Goal: Task Accomplishment & Management: Use online tool/utility

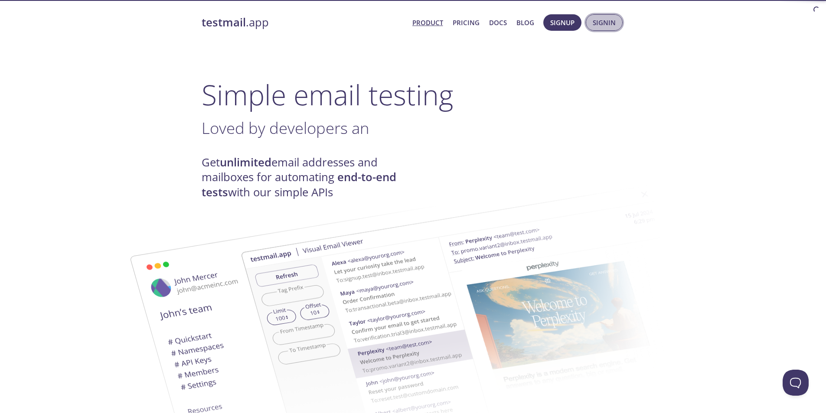
click at [610, 22] on span "Signin" at bounding box center [604, 22] width 23 height 11
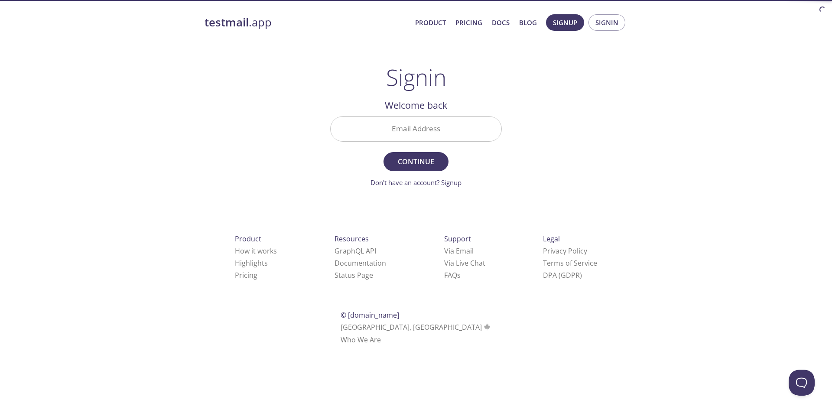
click at [403, 136] on input "Email Address" at bounding box center [416, 129] width 171 height 25
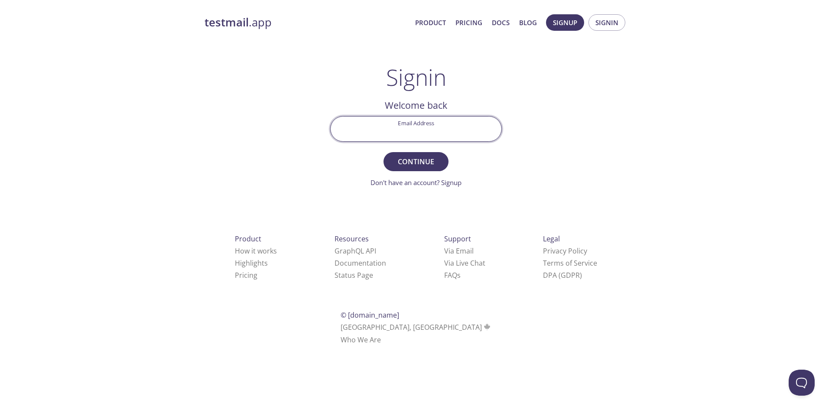
type input "[EMAIL_ADDRESS][DOMAIN_NAME]"
click at [407, 157] on span "Continue" at bounding box center [416, 162] width 46 height 12
drag, startPoint x: 409, startPoint y: 129, endPoint x: 415, endPoint y: 126, distance: 6.4
click at [409, 129] on input "Signin Security Code" at bounding box center [416, 129] width 171 height 25
drag, startPoint x: 40, startPoint y: 190, endPoint x: 237, endPoint y: 196, distance: 197.4
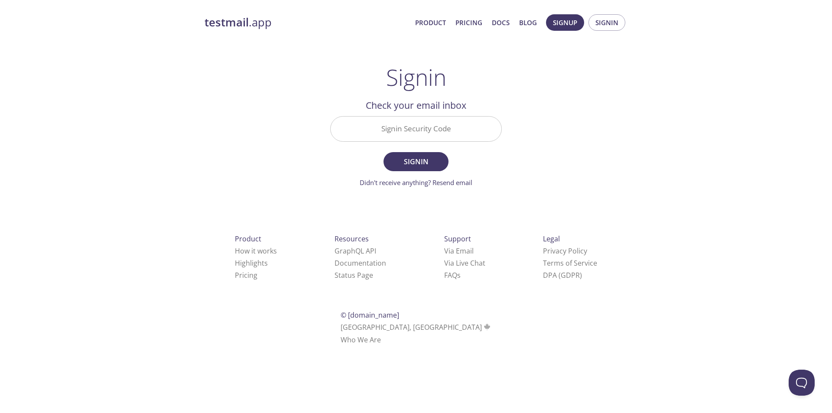
click at [41, 190] on div "testmail .app Product Pricing Docs Blog Signup Signin Signin Welcome back Email…" at bounding box center [416, 190] width 832 height 362
click at [409, 121] on input "Signin Security Code" at bounding box center [416, 129] width 171 height 25
paste input "SL77TCR"
type input "SL77TCR"
click at [420, 161] on span "Signin" at bounding box center [416, 162] width 46 height 12
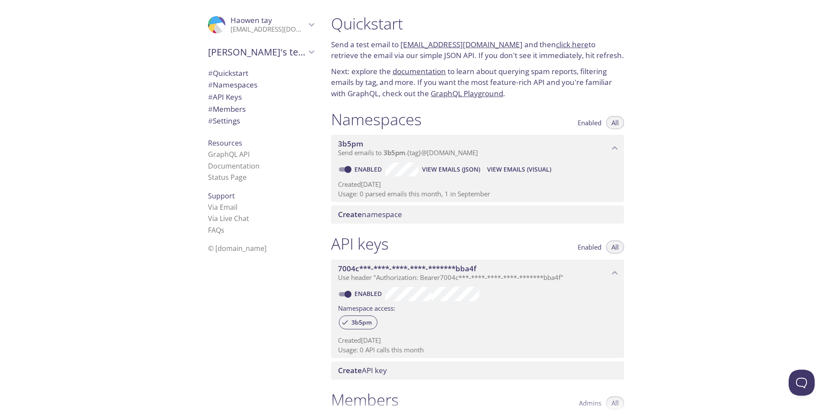
click at [479, 43] on link "[EMAIL_ADDRESS][DOMAIN_NAME]" at bounding box center [462, 44] width 122 height 10
drag, startPoint x: 512, startPoint y: 44, endPoint x: 401, endPoint y: 45, distance: 111.4
click at [401, 45] on p "Send a test email to [EMAIL_ADDRESS][DOMAIN_NAME] and then click here to retrie…" at bounding box center [477, 50] width 293 height 22
copy link "[EMAIL_ADDRESS][DOMAIN_NAME]"
click at [44, 221] on div ".cls-1 { fill: #6d5ca8; } .cls-2 { fill: #3fc191; } .cls-3 { fill: #3b4752; } .…" at bounding box center [162, 206] width 324 height 413
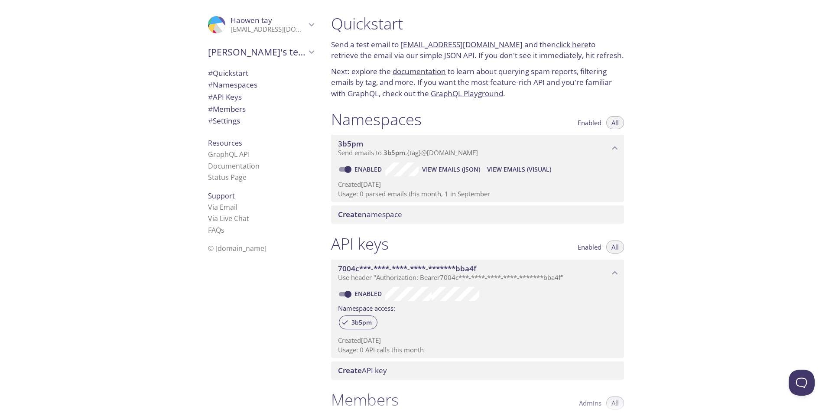
click at [559, 45] on link "click here" at bounding box center [572, 44] width 33 height 10
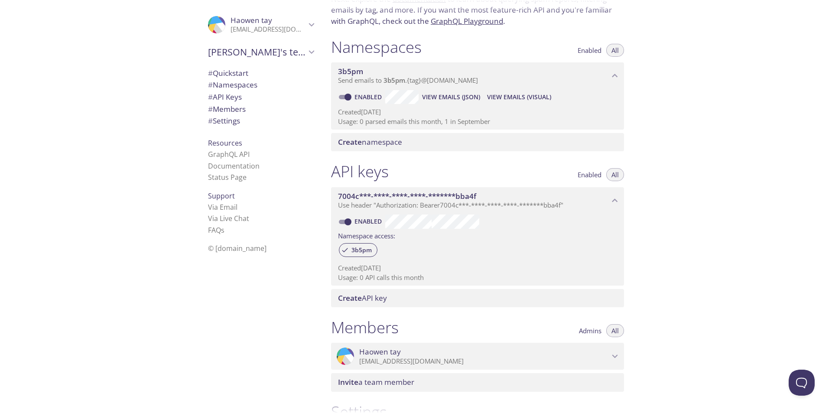
scroll to position [87, 0]
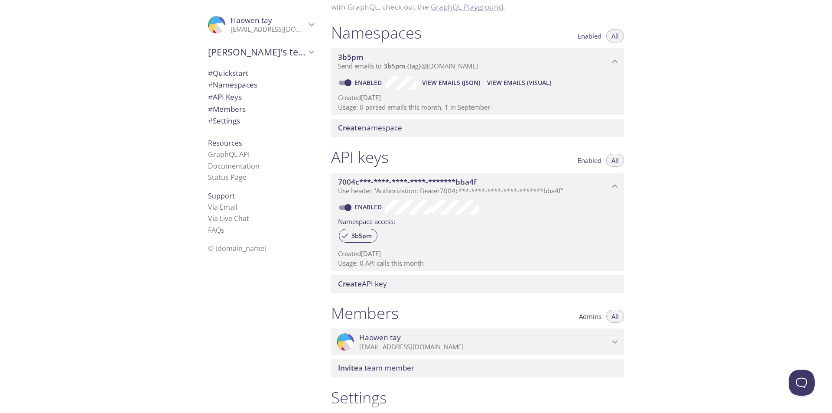
click at [601, 187] on p "Use header "Authorization: Bearer 7004c***-****-****-****-*******bba4f "" at bounding box center [473, 191] width 271 height 9
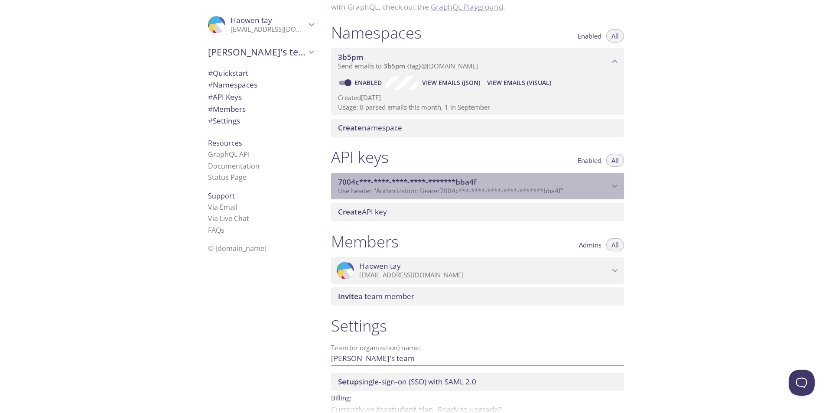
click at [601, 187] on p "Use header "Authorization: Bearer 7004c***-****-****-****-*******bba4f "" at bounding box center [473, 191] width 271 height 9
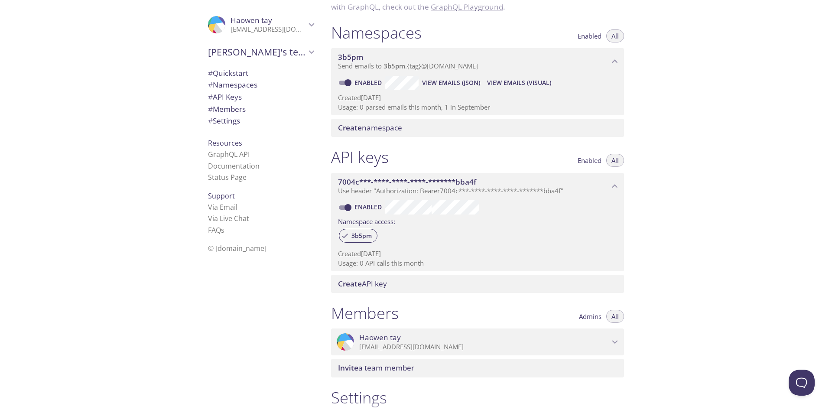
click at [598, 160] on span "Enabled" at bounding box center [590, 160] width 24 height 0
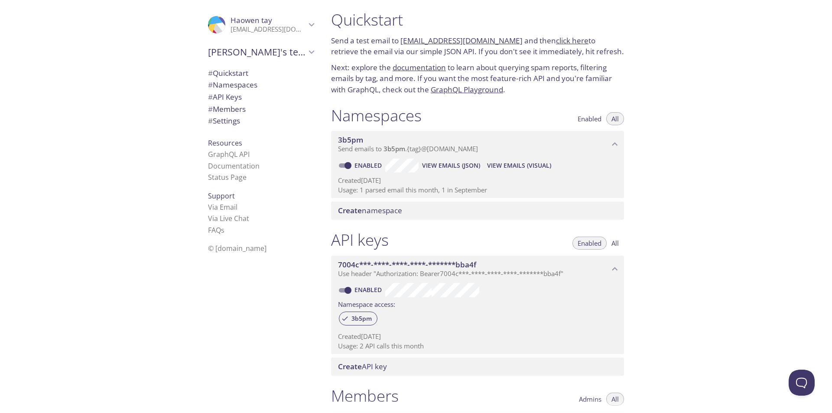
scroll to position [0, 0]
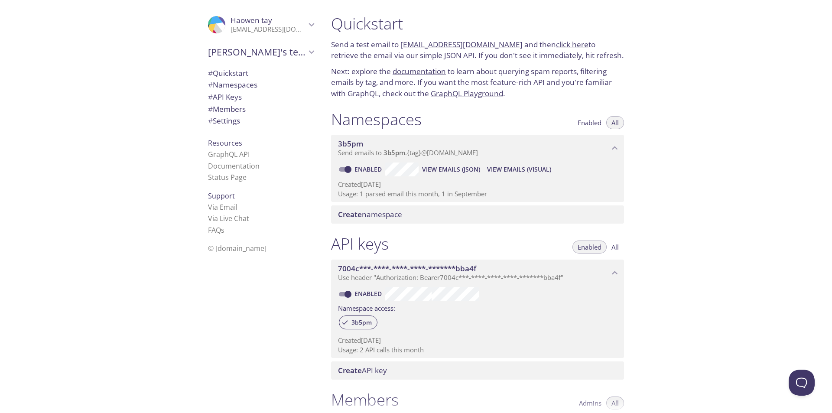
drag, startPoint x: 401, startPoint y: 46, endPoint x: 511, endPoint y: 46, distance: 110.6
click at [511, 46] on p "Send a test email to [EMAIL_ADDRESS][DOMAIN_NAME] and then click here to retrie…" at bounding box center [477, 50] width 293 height 22
copy link "[EMAIL_ADDRESS][DOMAIN_NAME]"
click at [455, 170] on span "View Emails (JSON)" at bounding box center [451, 169] width 58 height 10
copy link "[EMAIL_ADDRESS][DOMAIN_NAME]"
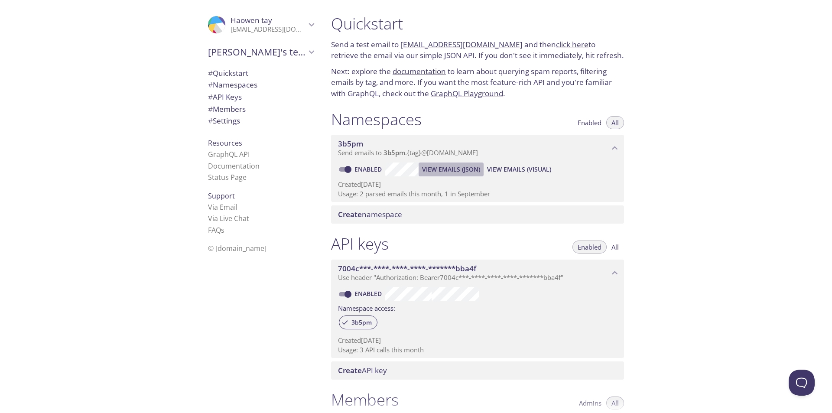
click at [457, 165] on span "View Emails (JSON)" at bounding box center [451, 169] width 58 height 10
